Goal: Find specific page/section: Find specific page/section

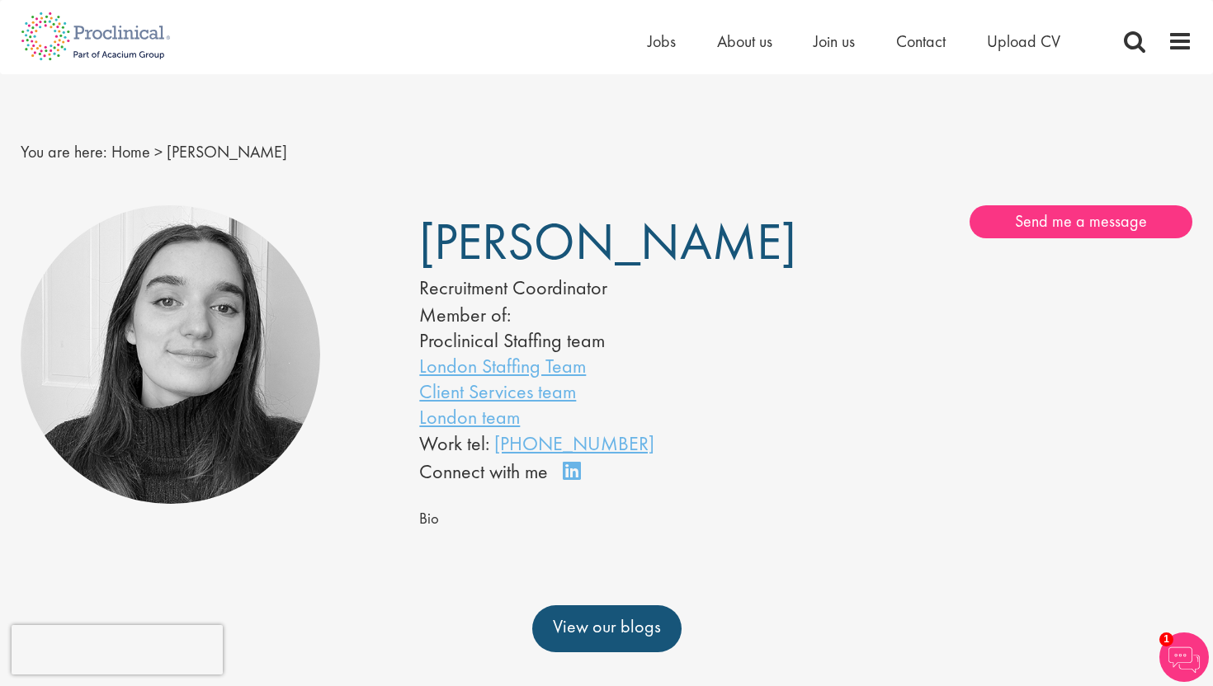
scroll to position [82, 0]
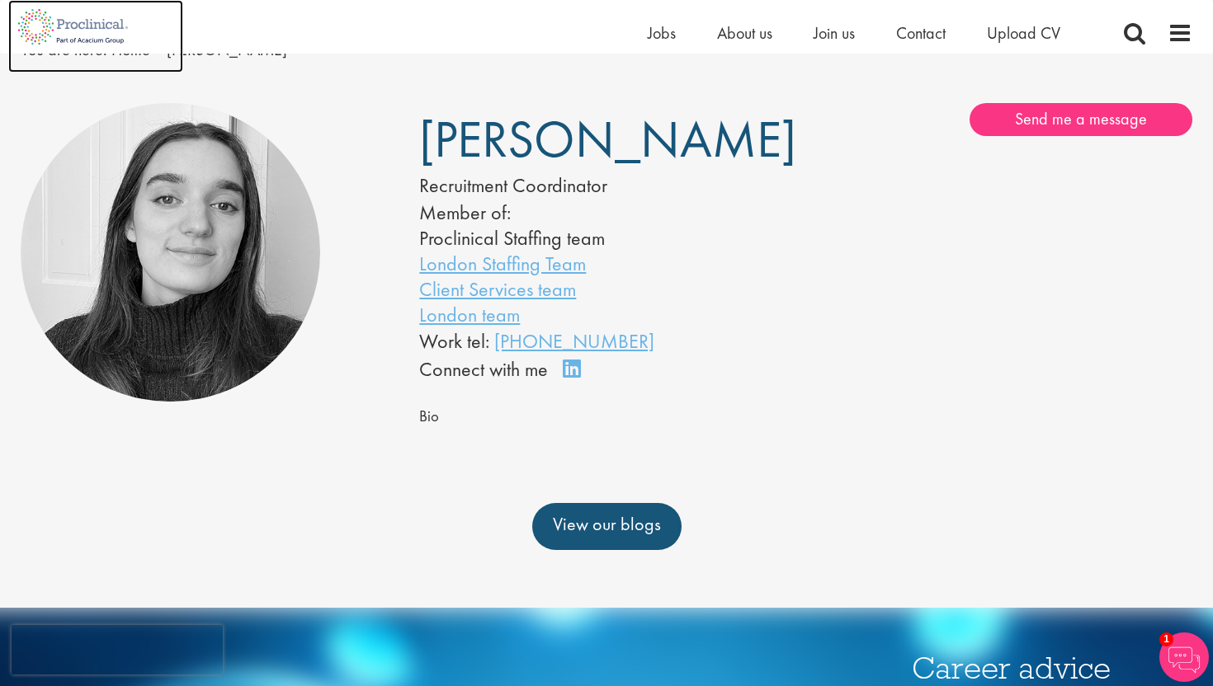
click at [77, 21] on img at bounding box center [73, 27] width 130 height 54
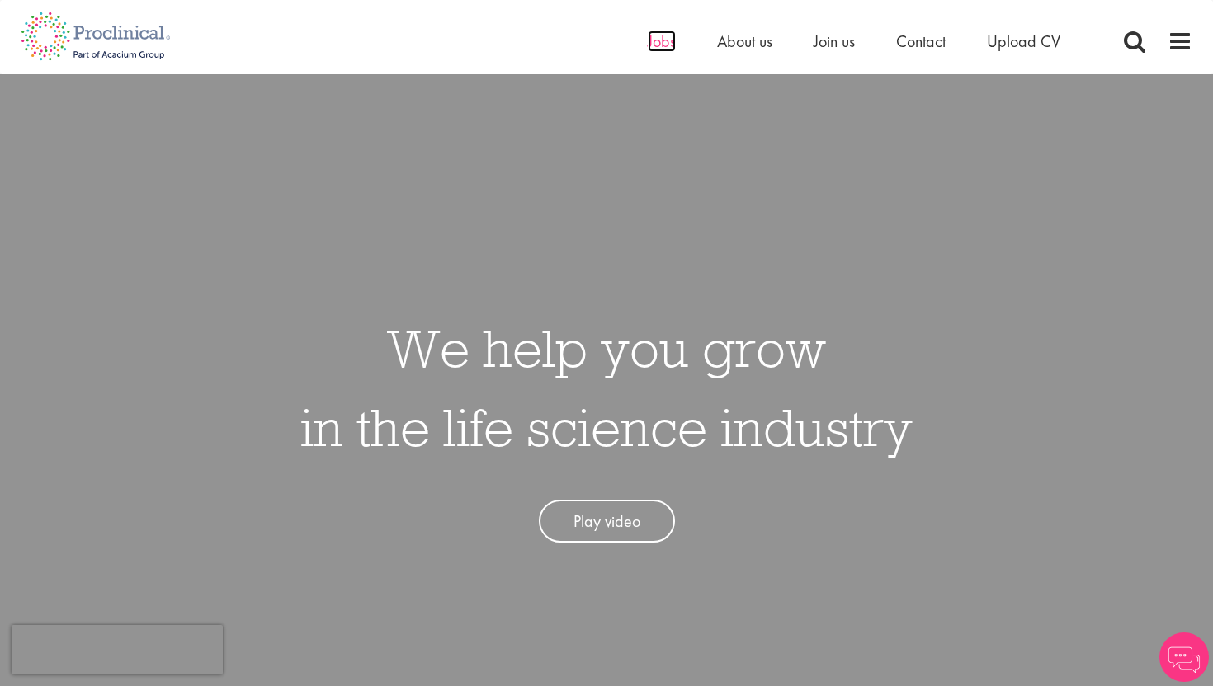
click at [659, 40] on span "Jobs" at bounding box center [662, 41] width 28 height 21
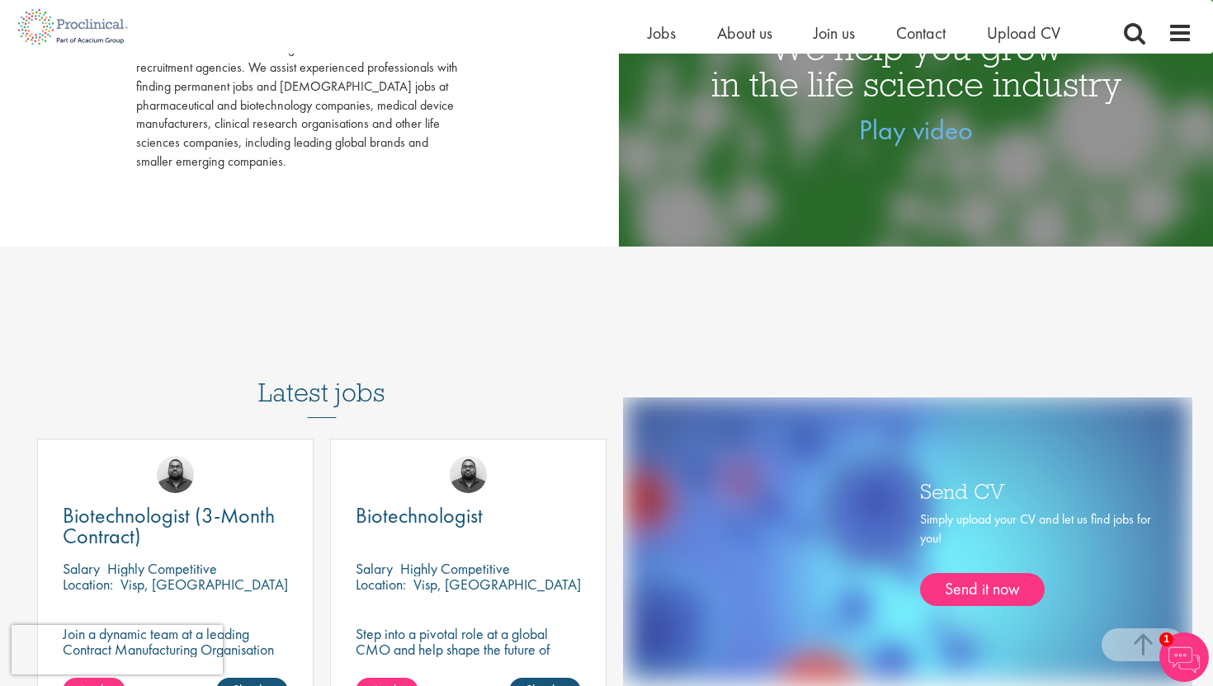
scroll to position [467, 0]
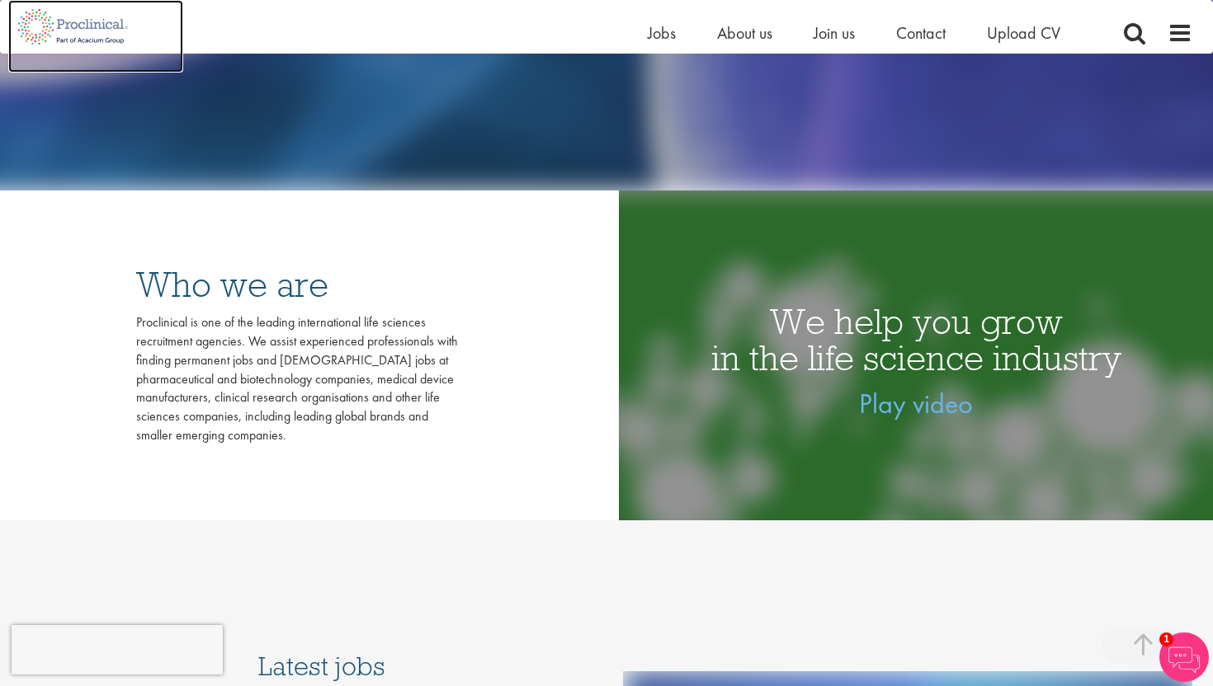
click at [48, 20] on img at bounding box center [73, 27] width 130 height 54
